Goal: Information Seeking & Learning: Learn about a topic

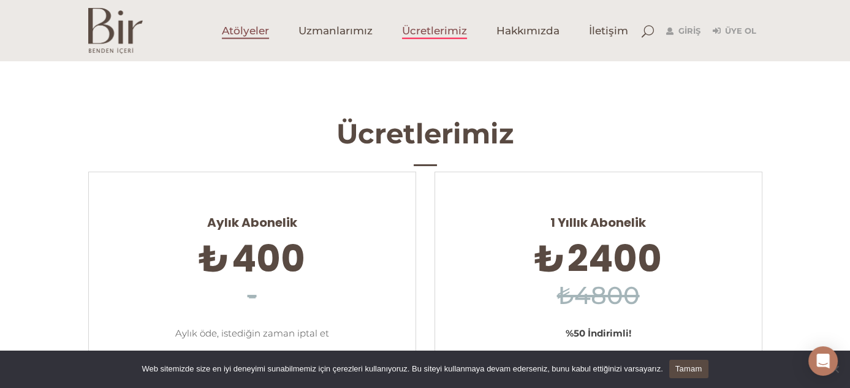
click at [244, 28] on span "Atölyeler" at bounding box center [245, 31] width 47 height 14
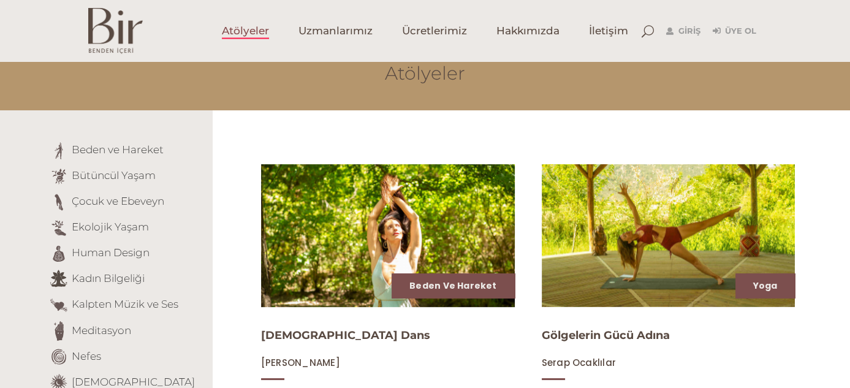
scroll to position [123, 0]
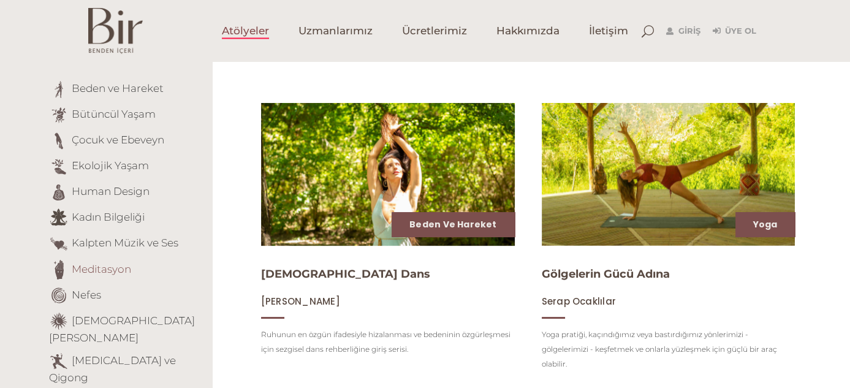
click at [109, 265] on link "Meditasyon" at bounding box center [101, 268] width 59 height 12
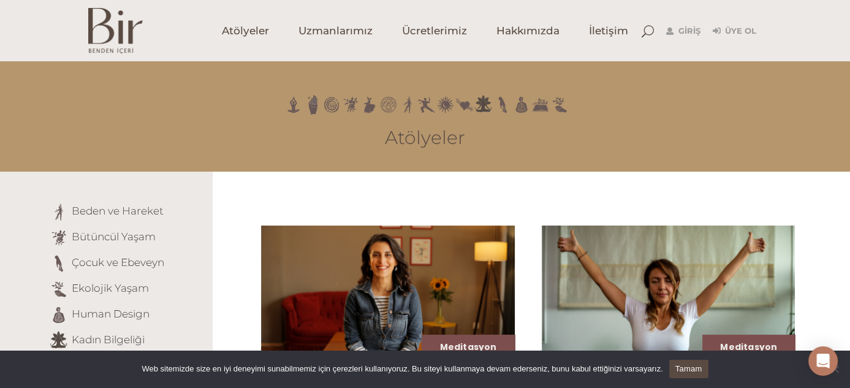
scroll to position [61, 0]
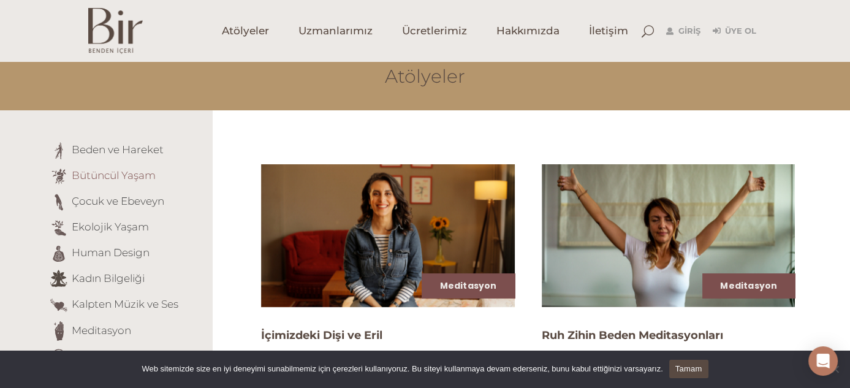
click at [100, 173] on link "Bütüncül Yaşam" at bounding box center [114, 175] width 84 height 12
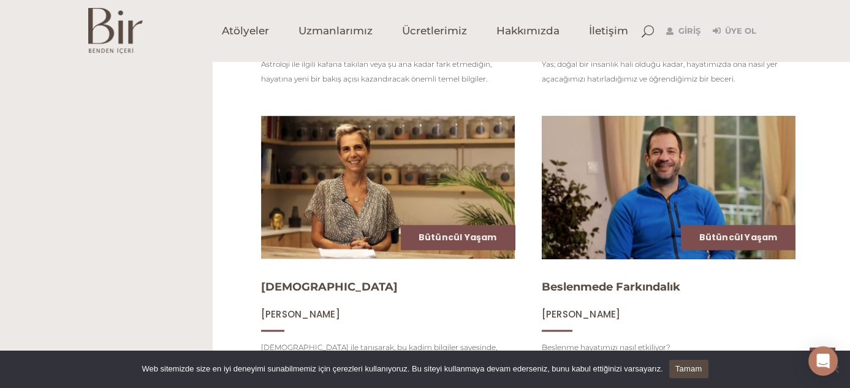
scroll to position [1471, 0]
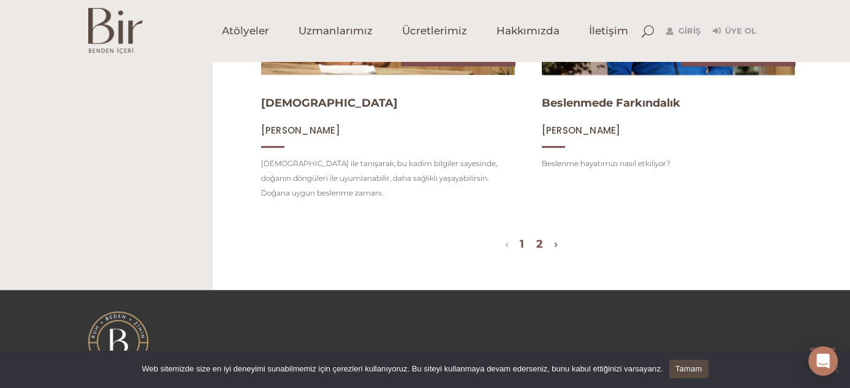
click at [540, 237] on link "2" at bounding box center [539, 243] width 7 height 13
click at [558, 237] on link "›" at bounding box center [556, 243] width 4 height 13
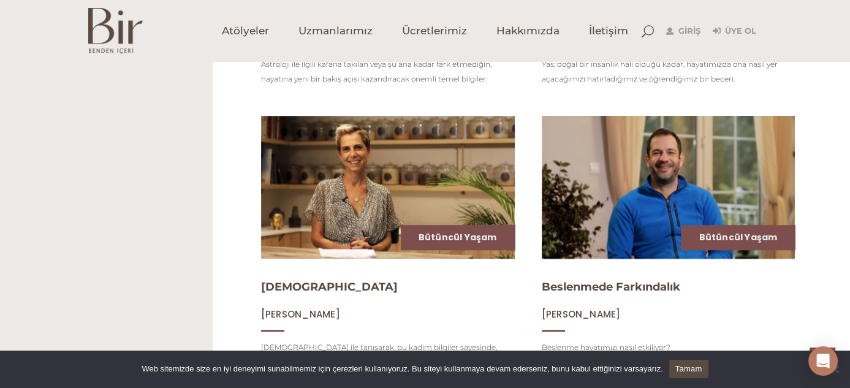
scroll to position [1409, 0]
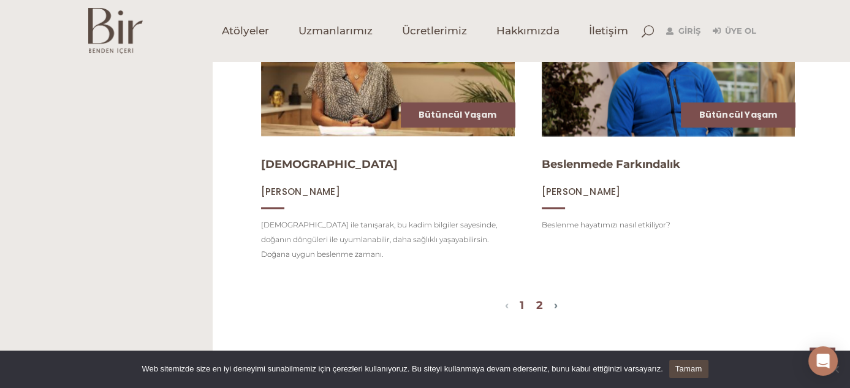
click at [541, 301] on link "2" at bounding box center [539, 304] width 7 height 13
click at [541, 298] on link "2" at bounding box center [539, 304] width 7 height 13
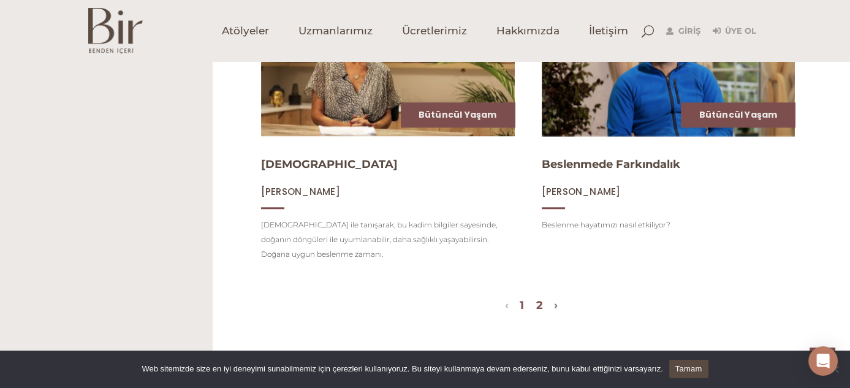
click at [541, 298] on link "2" at bounding box center [539, 304] width 7 height 13
click at [235, 32] on span "Atölyeler" at bounding box center [245, 31] width 47 height 14
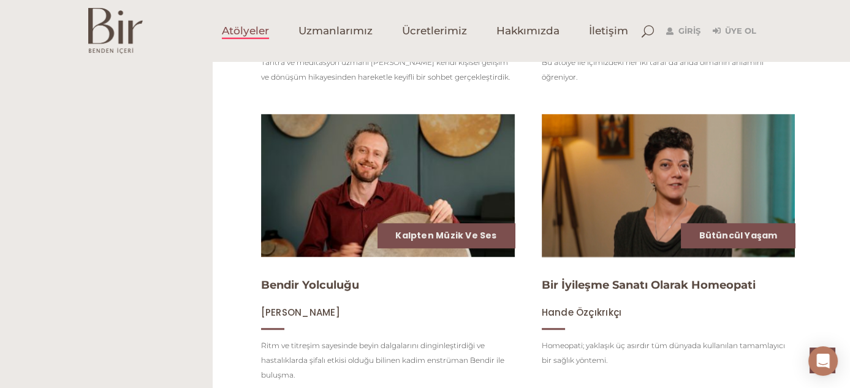
scroll to position [1471, 0]
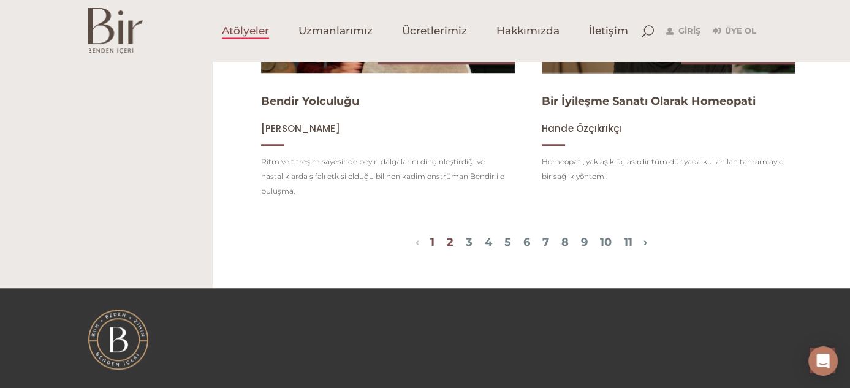
click at [447, 237] on link "2" at bounding box center [450, 241] width 7 height 13
click at [430, 238] on link "1" at bounding box center [432, 241] width 4 height 13
click at [447, 235] on link "2" at bounding box center [450, 241] width 7 height 13
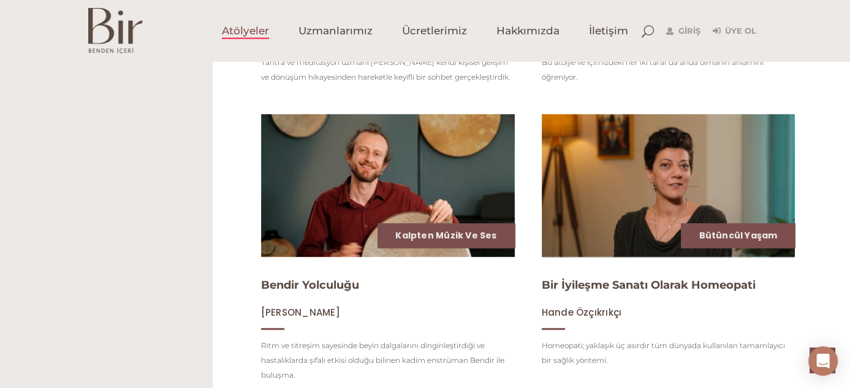
click at [238, 31] on span "Atölyeler" at bounding box center [245, 31] width 47 height 14
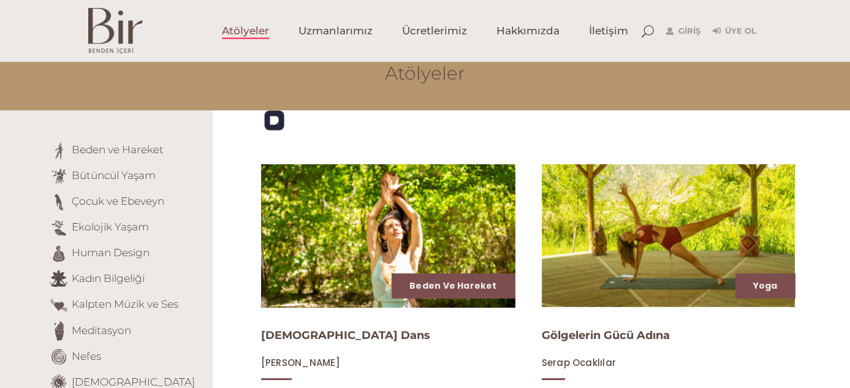
scroll to position [123, 0]
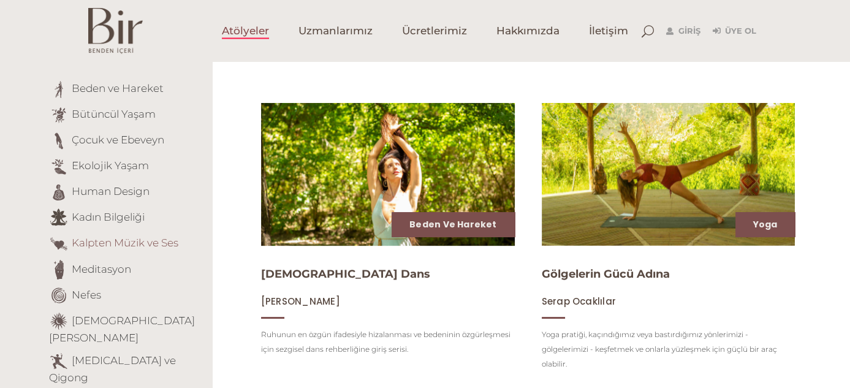
click at [124, 243] on link "Kalpten Müzik ve Ses" at bounding box center [125, 243] width 107 height 12
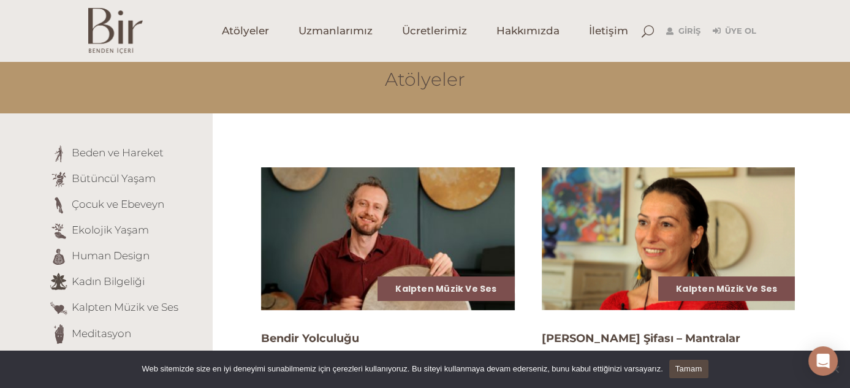
scroll to position [181, 0]
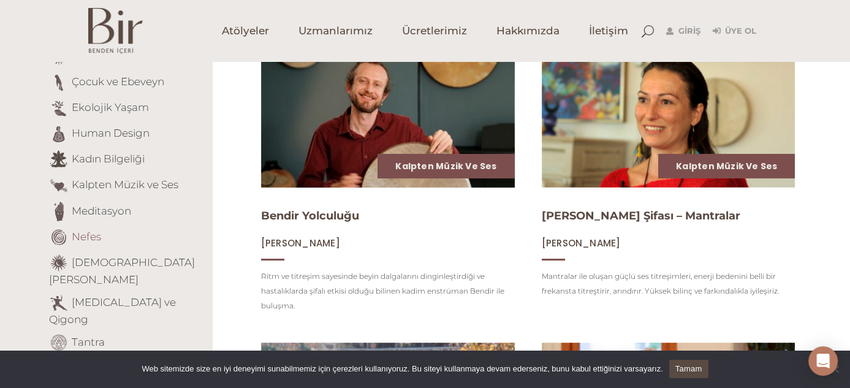
click at [78, 235] on link "Nefes" at bounding box center [86, 236] width 29 height 12
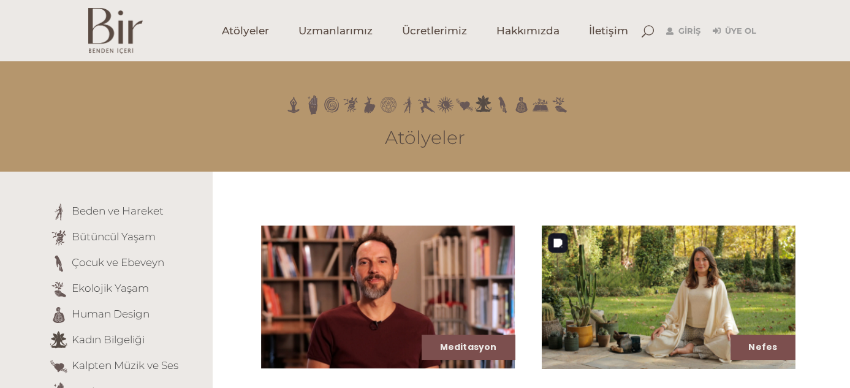
scroll to position [184, 0]
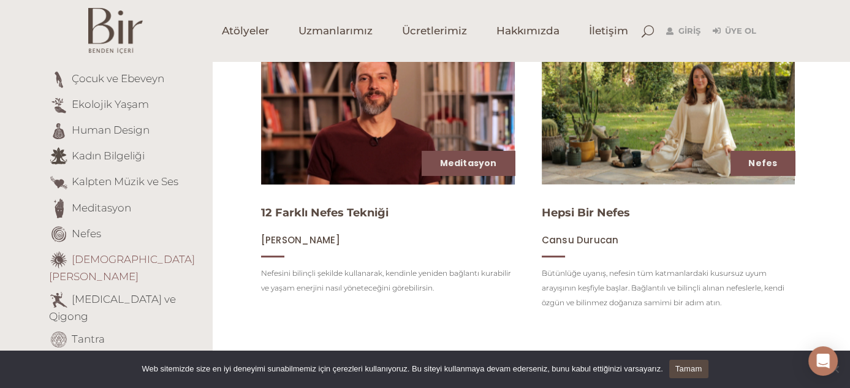
click at [122, 259] on link "[DEMOGRAPHIC_DATA][PERSON_NAME]" at bounding box center [122, 267] width 146 height 30
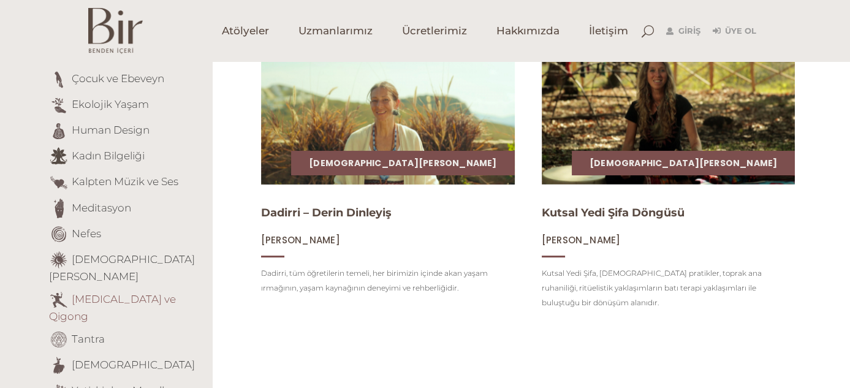
scroll to position [245, 0]
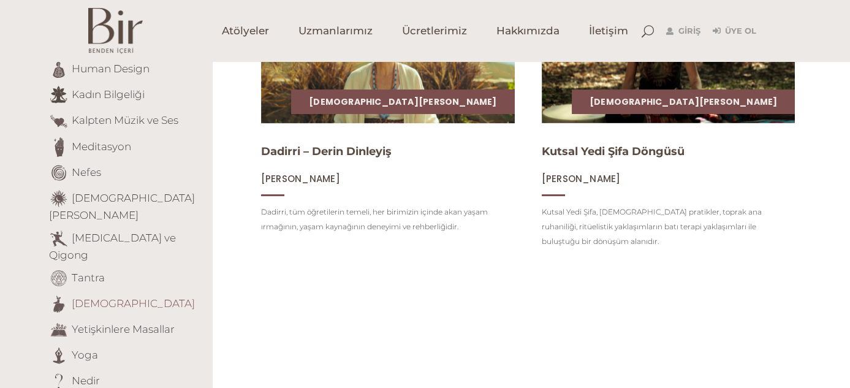
click at [84, 297] on link "[DEMOGRAPHIC_DATA]" at bounding box center [133, 303] width 123 height 12
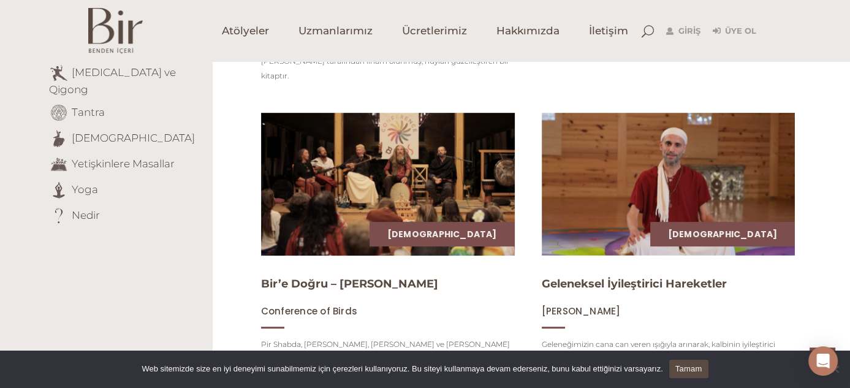
scroll to position [349, 0]
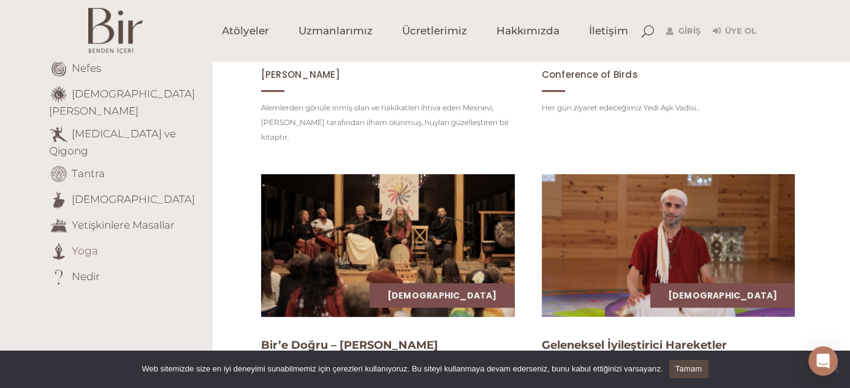
click at [79, 244] on link "Yoga" at bounding box center [85, 250] width 26 height 12
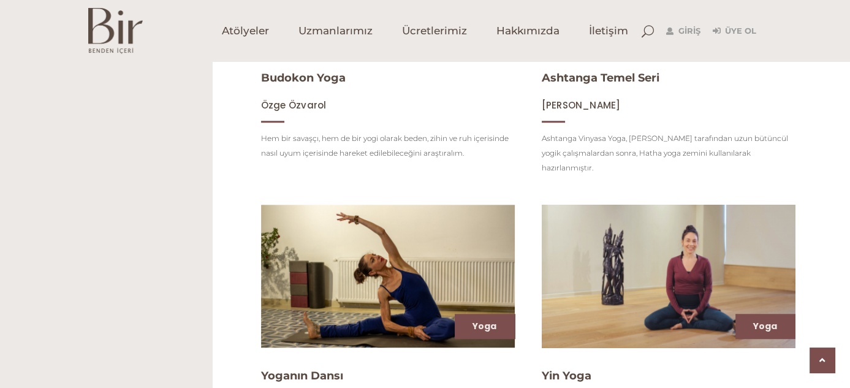
scroll to position [1409, 0]
